Goal: Navigation & Orientation: Find specific page/section

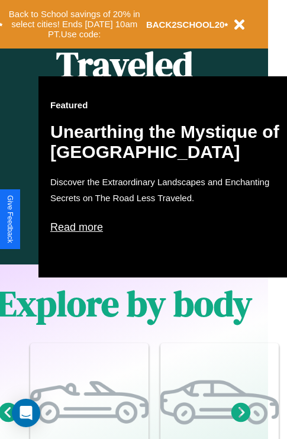
scroll to position [589, 19]
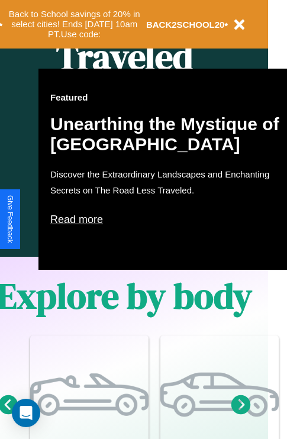
click at [168, 219] on p "Read more" at bounding box center [168, 219] width 236 height 19
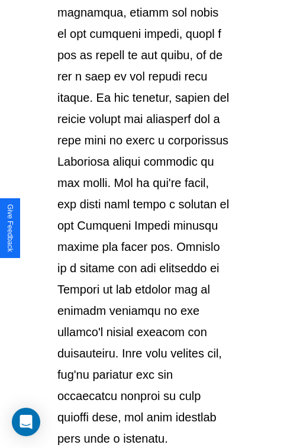
scroll to position [2044, 0]
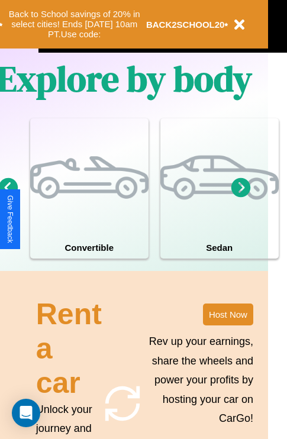
scroll to position [589, 19]
